Goal: Use online tool/utility: Utilize a website feature to perform a specific function

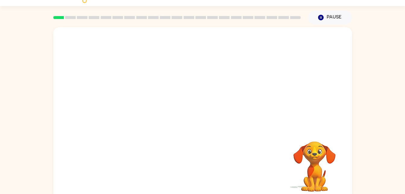
scroll to position [18, 0]
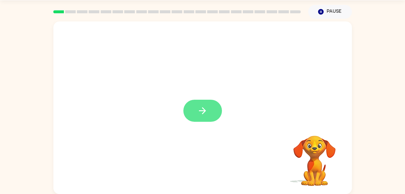
click at [217, 107] on button "button" at bounding box center [202, 111] width 39 height 22
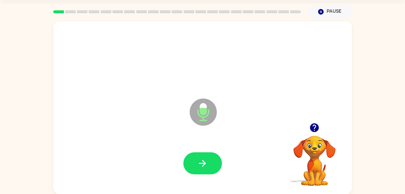
click at [211, 163] on div at bounding box center [202, 162] width 287 height 49
click at [209, 163] on button "button" at bounding box center [202, 163] width 39 height 22
click at [195, 152] on button "button" at bounding box center [202, 163] width 39 height 22
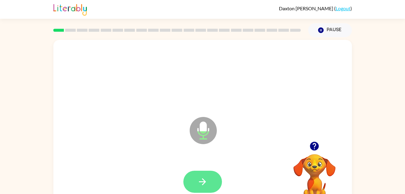
click at [198, 181] on icon "button" at bounding box center [202, 181] width 11 height 11
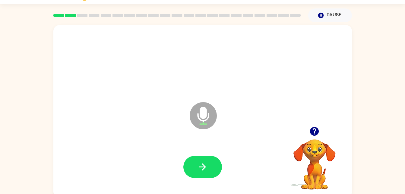
scroll to position [18, 0]
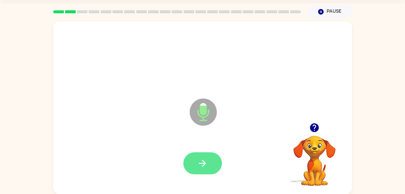
click at [204, 165] on icon "button" at bounding box center [202, 163] width 11 height 11
click at [205, 173] on button "button" at bounding box center [202, 163] width 39 height 22
click at [203, 163] on icon "button" at bounding box center [202, 163] width 7 height 7
click at [205, 162] on icon "button" at bounding box center [202, 163] width 11 height 11
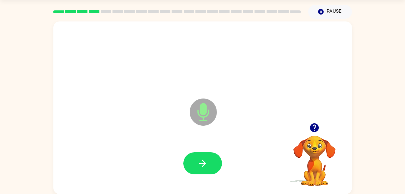
scroll to position [0, 0]
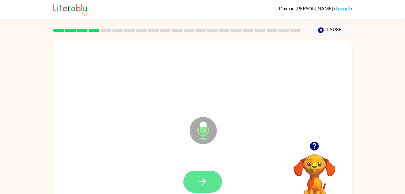
click at [198, 173] on button "button" at bounding box center [202, 181] width 39 height 22
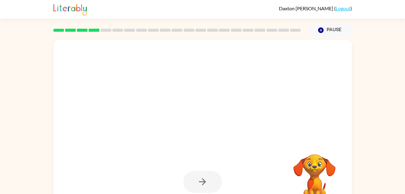
scroll to position [18, 0]
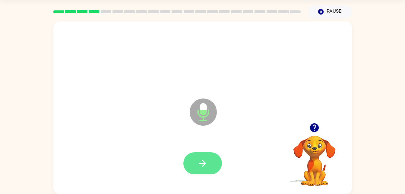
click at [200, 156] on button "button" at bounding box center [202, 163] width 39 height 22
click at [206, 166] on icon "button" at bounding box center [202, 163] width 11 height 11
click at [211, 164] on button "button" at bounding box center [202, 163] width 39 height 22
click at [201, 165] on icon "button" at bounding box center [202, 163] width 11 height 11
click at [201, 163] on icon "button" at bounding box center [202, 163] width 7 height 7
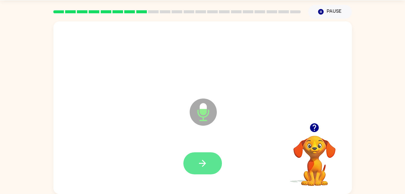
click at [200, 169] on button "button" at bounding box center [202, 163] width 39 height 22
click at [197, 164] on icon "button" at bounding box center [202, 163] width 11 height 11
click at [201, 157] on button "button" at bounding box center [202, 163] width 39 height 22
click at [318, 143] on video "Your browser must support playing .mp4 files to use Literably. Please try using…" at bounding box center [314, 156] width 60 height 60
click at [316, 127] on icon "button" at bounding box center [314, 127] width 11 height 11
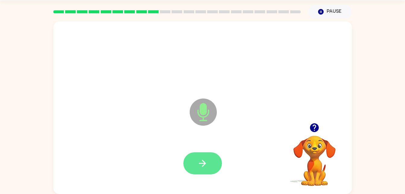
click at [202, 164] on icon "button" at bounding box center [202, 163] width 11 height 11
click at [201, 173] on button "button" at bounding box center [202, 163] width 39 height 22
click at [200, 153] on button "button" at bounding box center [202, 163] width 39 height 22
click at [206, 169] on button "button" at bounding box center [202, 163] width 39 height 22
click at [204, 168] on icon "button" at bounding box center [202, 163] width 11 height 11
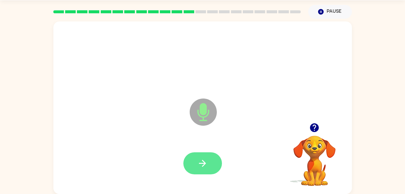
click at [190, 164] on button "button" at bounding box center [202, 163] width 39 height 22
click at [207, 164] on icon "button" at bounding box center [202, 163] width 11 height 11
click at [202, 158] on icon "button" at bounding box center [202, 163] width 11 height 11
click at [207, 156] on button "button" at bounding box center [202, 163] width 39 height 22
click at [195, 156] on button "button" at bounding box center [202, 163] width 39 height 22
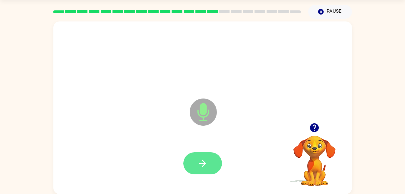
click at [192, 168] on button "button" at bounding box center [202, 163] width 39 height 22
click at [204, 159] on icon "button" at bounding box center [202, 163] width 11 height 11
click at [210, 161] on button "button" at bounding box center [202, 163] width 39 height 22
click at [213, 162] on button "button" at bounding box center [202, 163] width 39 height 22
click at [209, 164] on button "button" at bounding box center [202, 163] width 39 height 22
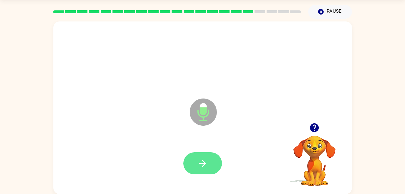
click at [206, 161] on icon "button" at bounding box center [202, 163] width 11 height 11
click at [204, 159] on icon "button" at bounding box center [202, 163] width 11 height 11
click at [214, 156] on button "button" at bounding box center [202, 163] width 39 height 22
click at [200, 179] on div at bounding box center [202, 162] width 287 height 49
click at [201, 162] on icon "button" at bounding box center [202, 163] width 11 height 11
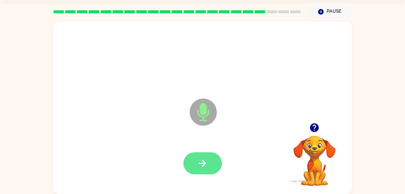
click at [205, 162] on icon "button" at bounding box center [202, 163] width 11 height 11
click at [207, 166] on icon "button" at bounding box center [202, 163] width 11 height 11
click at [210, 163] on button "button" at bounding box center [202, 163] width 39 height 22
click at [200, 166] on icon "button" at bounding box center [202, 163] width 11 height 11
click at [205, 157] on button "button" at bounding box center [202, 163] width 39 height 22
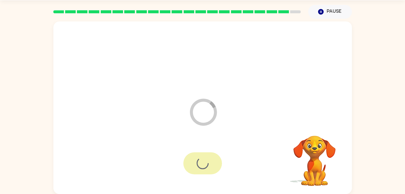
scroll to position [8, 0]
